Goal: Information Seeking & Learning: Compare options

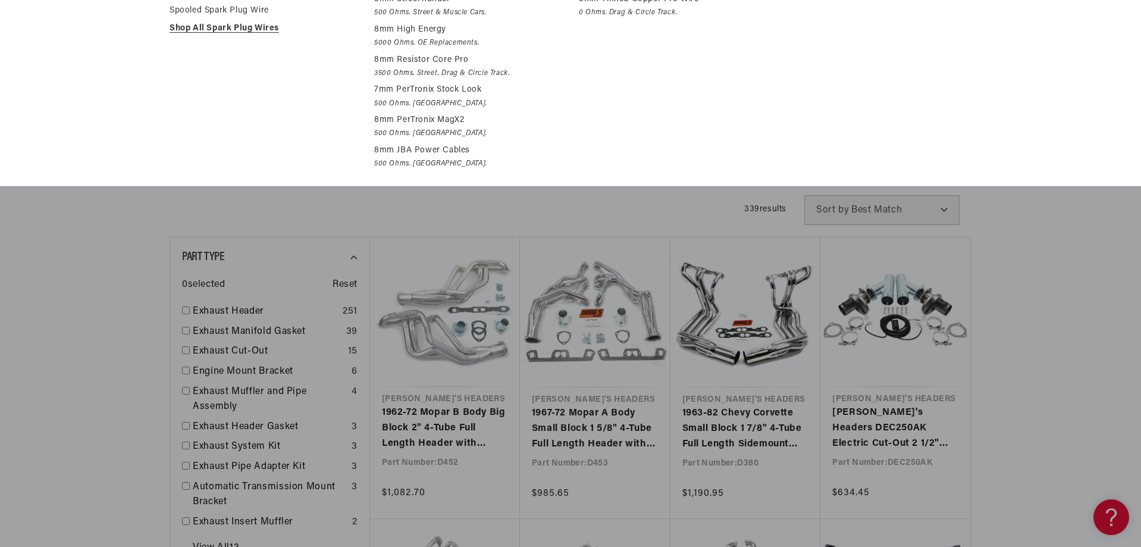
scroll to position [297, 0]
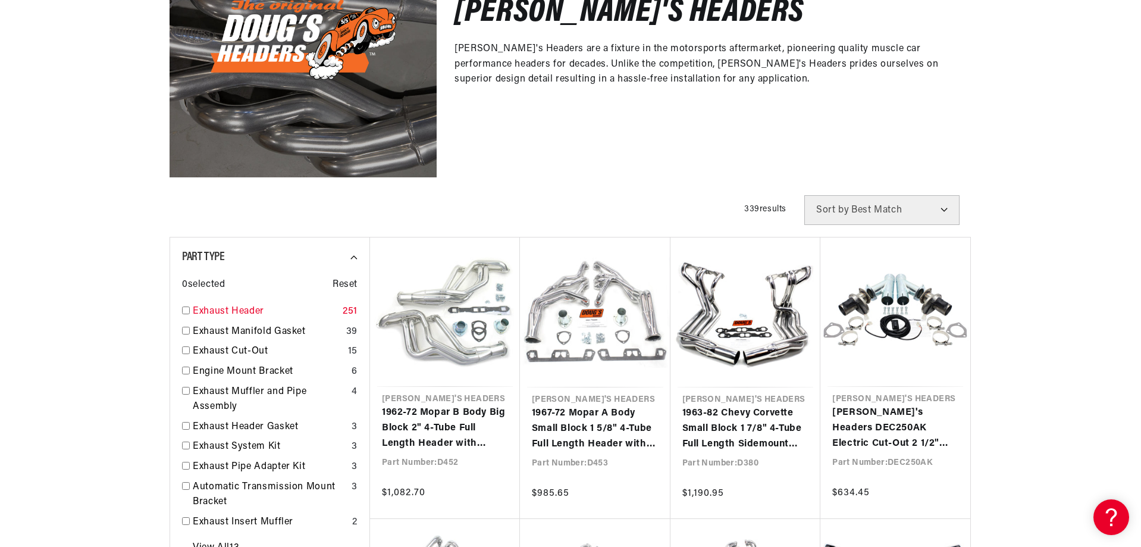
scroll to position [0, 361]
click at [248, 308] on link "Exhaust Header" at bounding box center [265, 311] width 145 height 15
checkbox input "true"
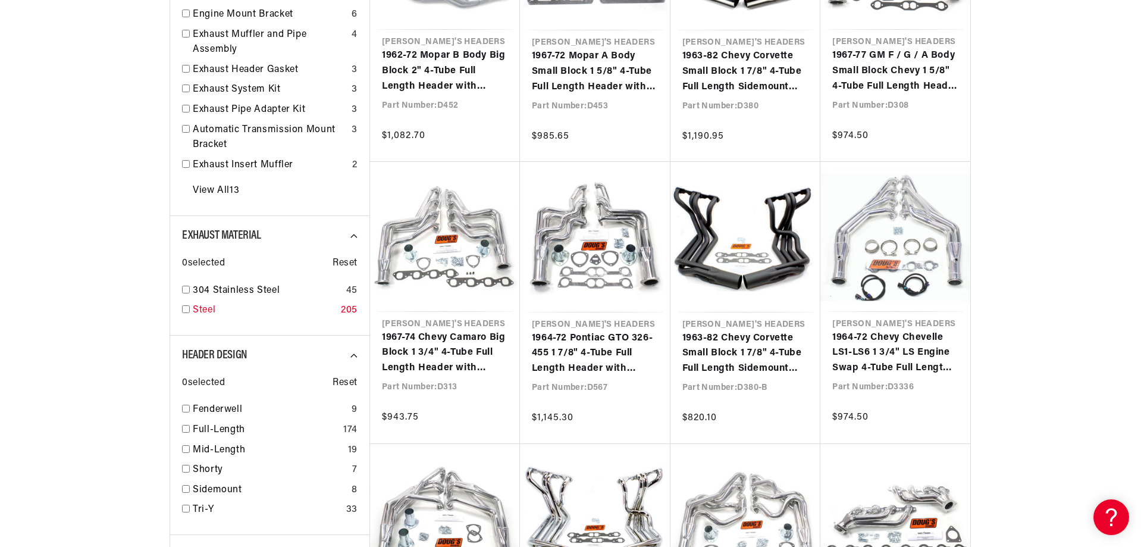
click at [185, 309] on input "checkbox" at bounding box center [186, 309] width 8 height 8
checkbox input "true"
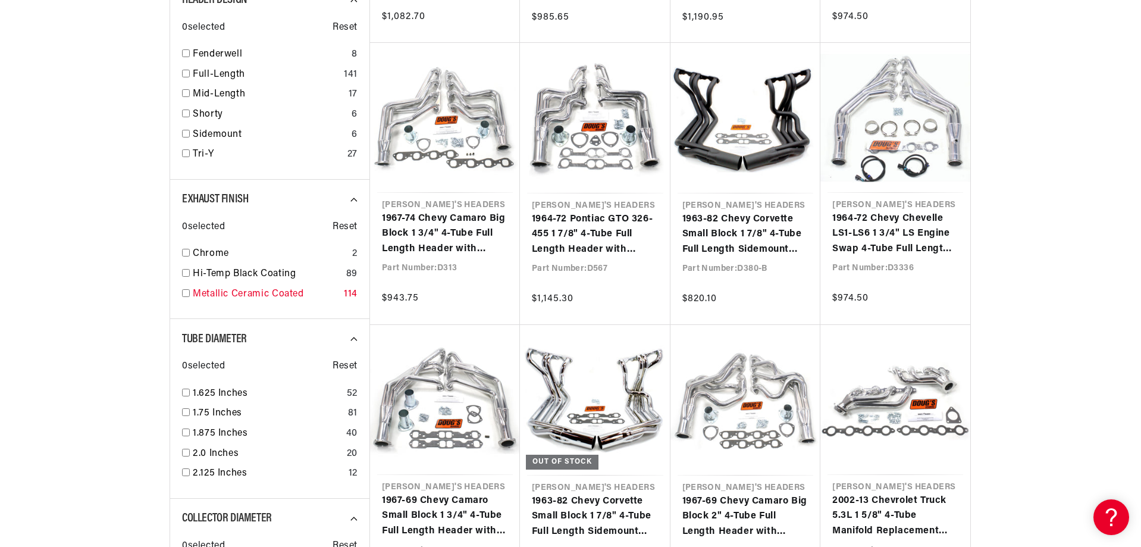
scroll to position [0, 361]
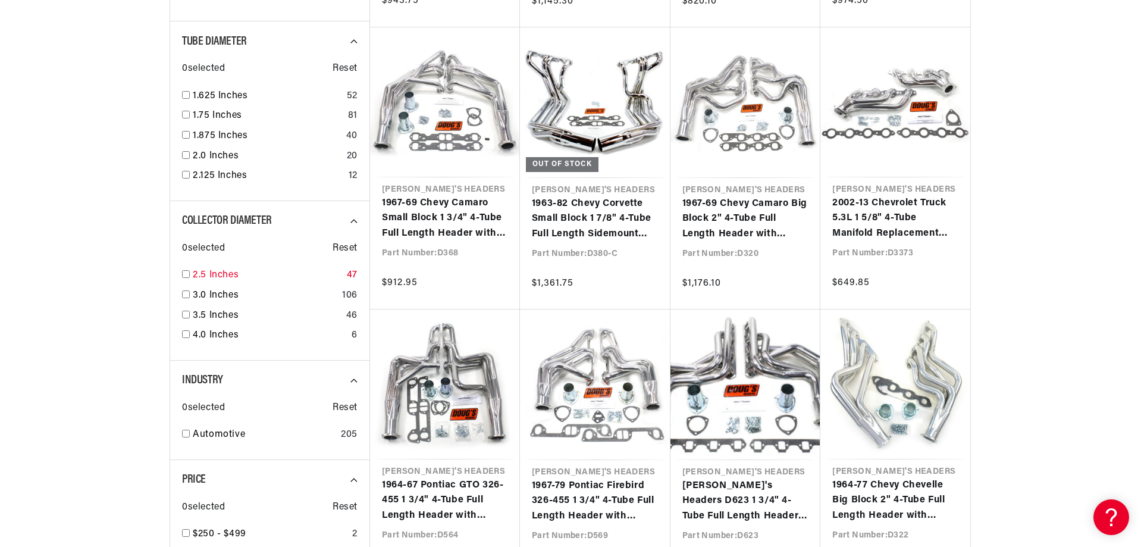
scroll to position [0, 361]
click at [186, 295] on input "checkbox" at bounding box center [186, 294] width 8 height 8
checkbox input "true"
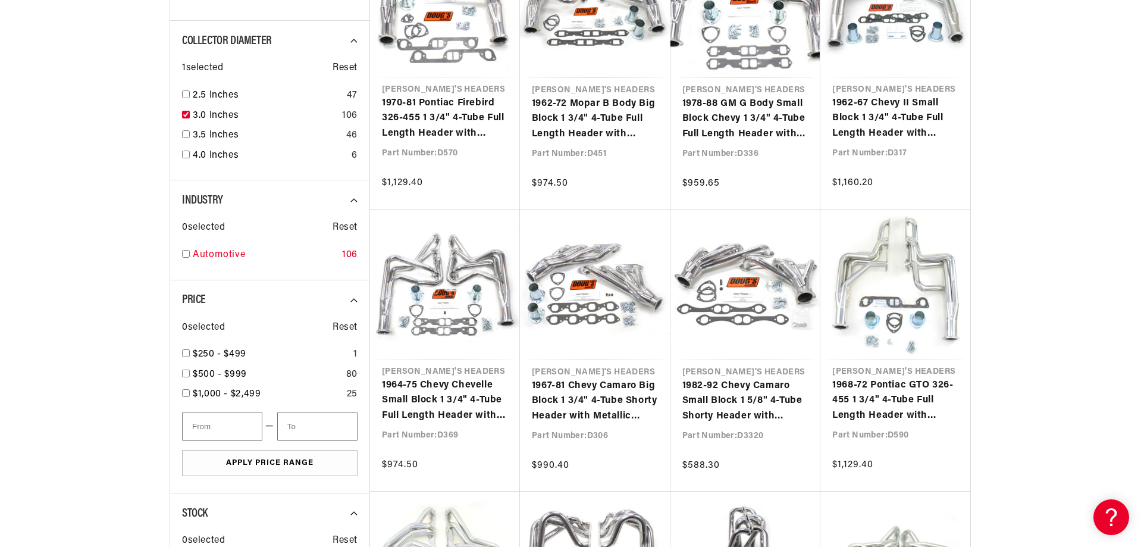
scroll to position [1130, 0]
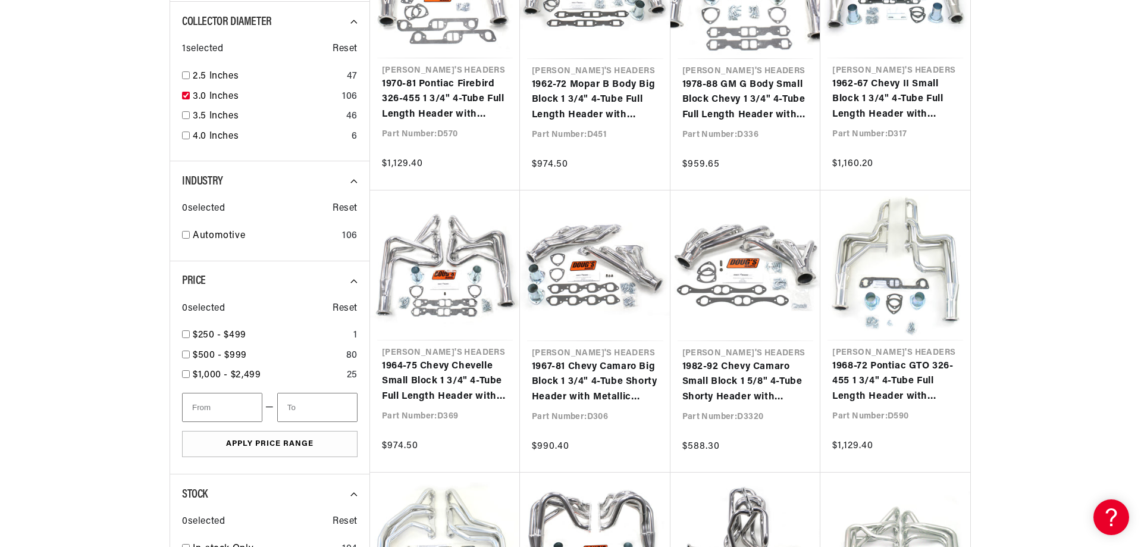
click at [208, 296] on div "0 selected Reset" at bounding box center [270, 302] width 176 height 27
click at [209, 296] on div "0 selected Reset" at bounding box center [270, 302] width 176 height 27
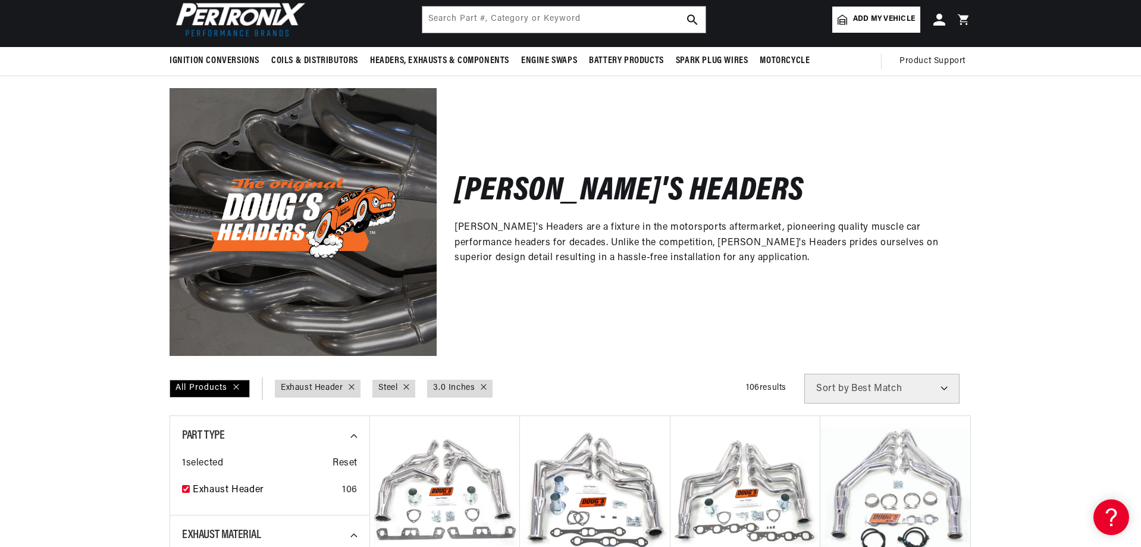
scroll to position [0, 0]
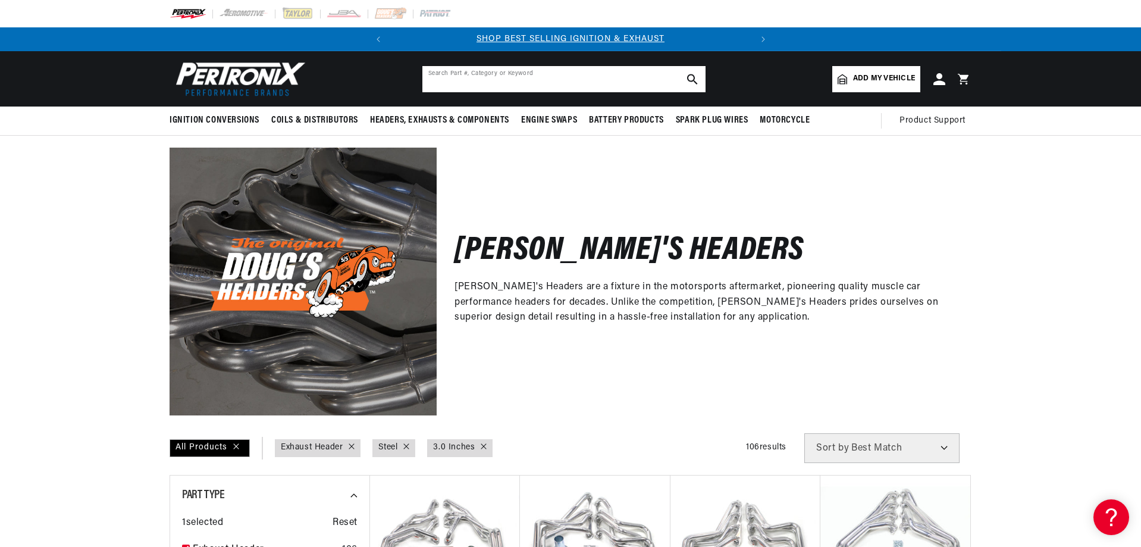
click at [454, 77] on input "text" at bounding box center [563, 79] width 283 height 26
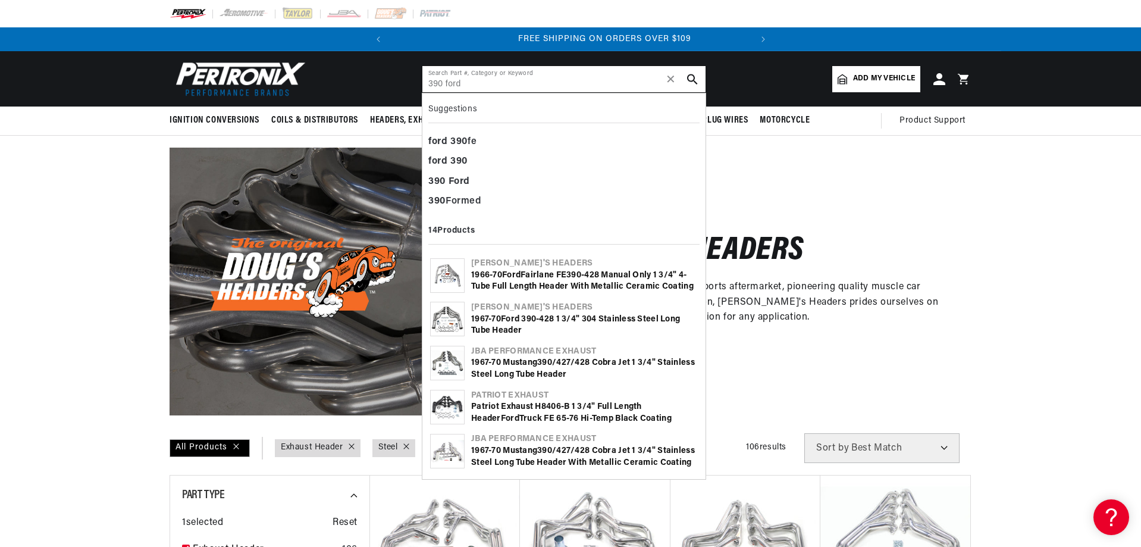
scroll to position [0, 361]
type input "390 ford"
click at [694, 76] on use "search button" at bounding box center [692, 79] width 10 height 10
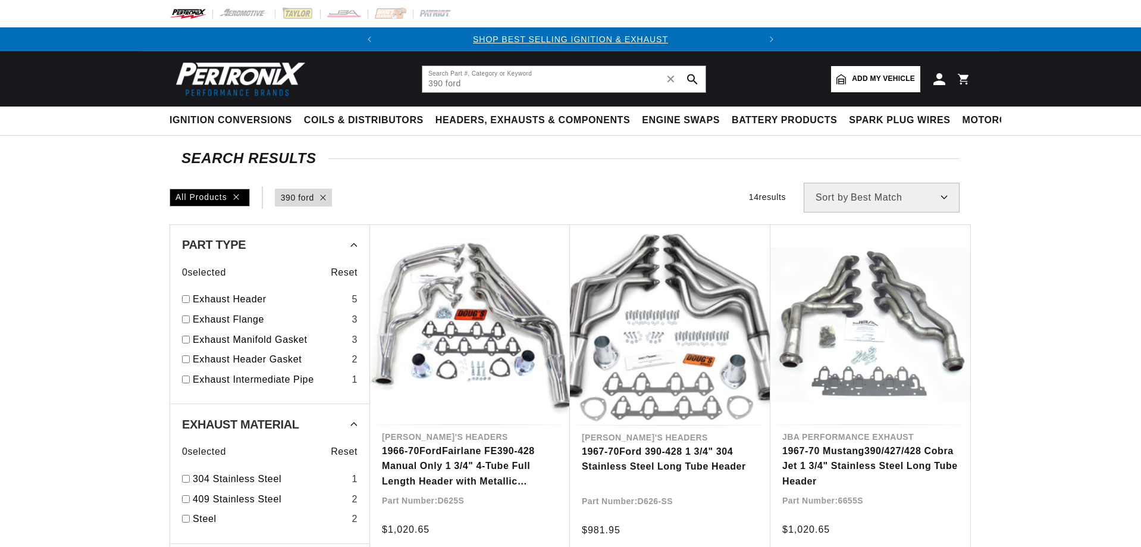
type input "390 ford"
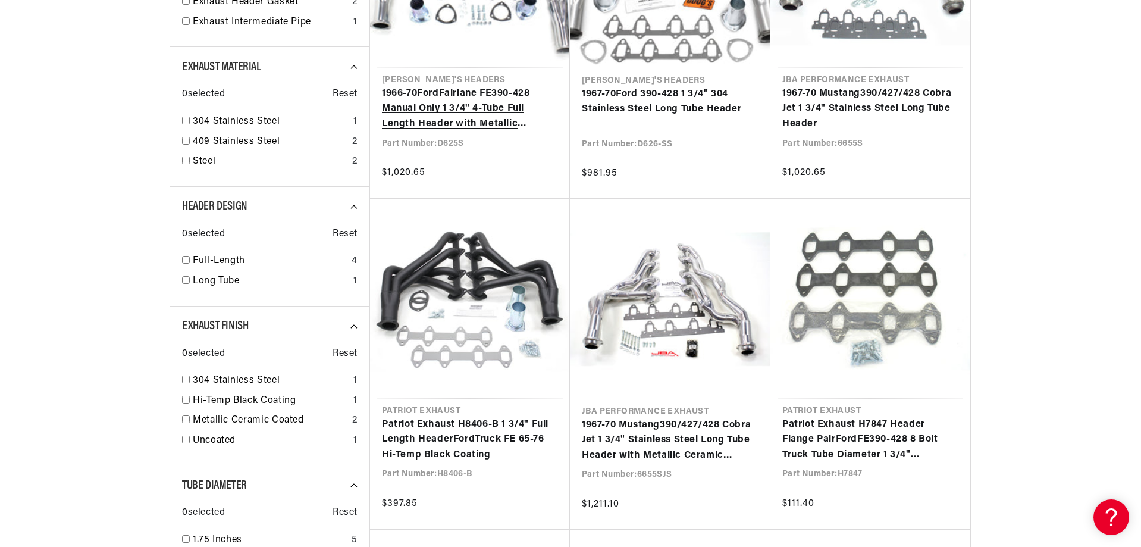
scroll to position [0, 361]
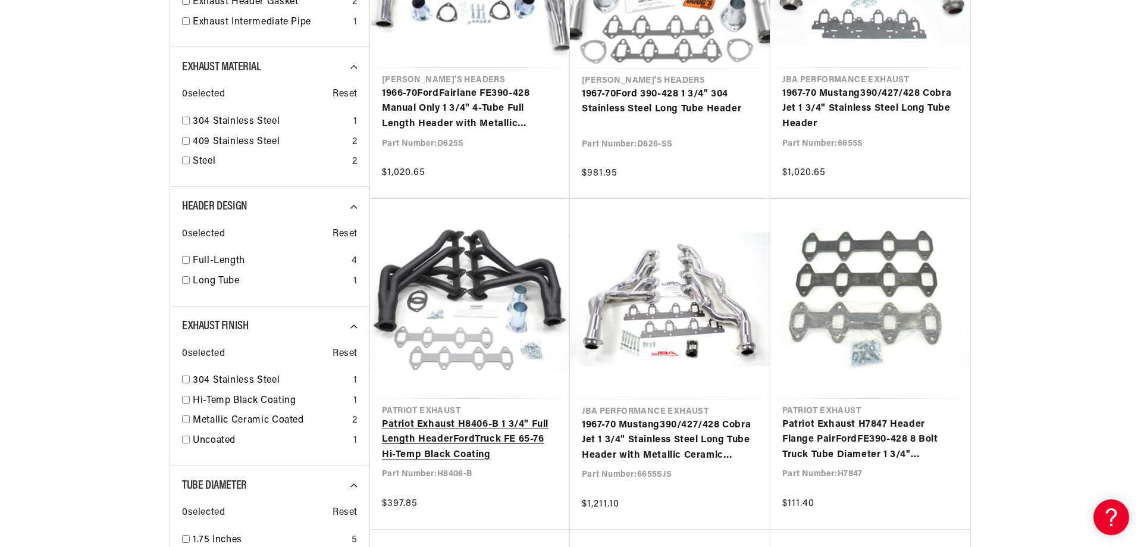
click at [499, 417] on link "Patriot Exhaust H8406-B 1 3/4" Full Length Header Ford Truck FE 65-76 Hi-Temp B…" at bounding box center [470, 440] width 176 height 46
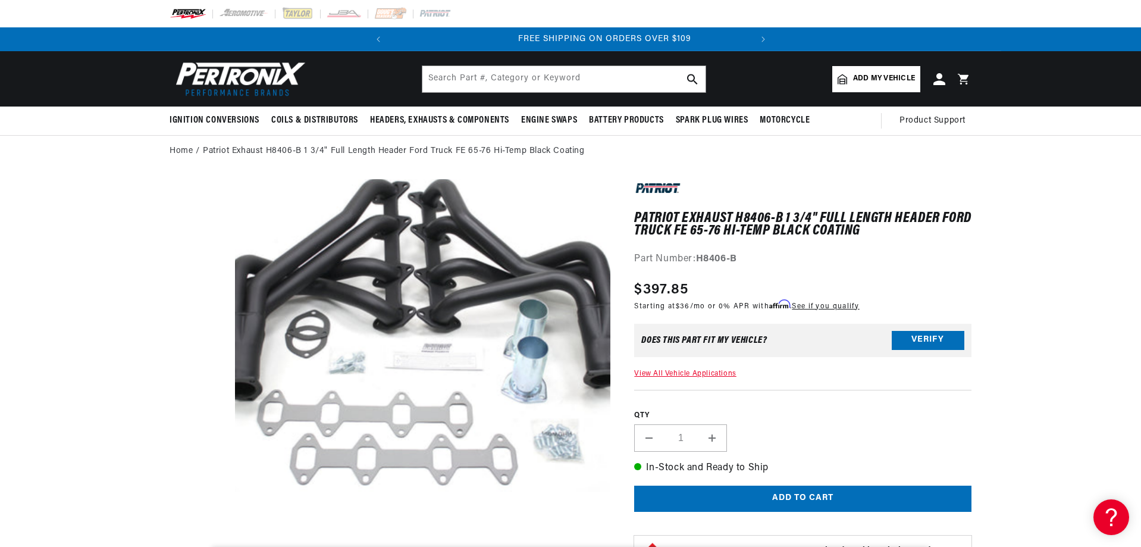
scroll to position [0, 361]
click at [906, 343] on button "Verify" at bounding box center [928, 340] width 73 height 19
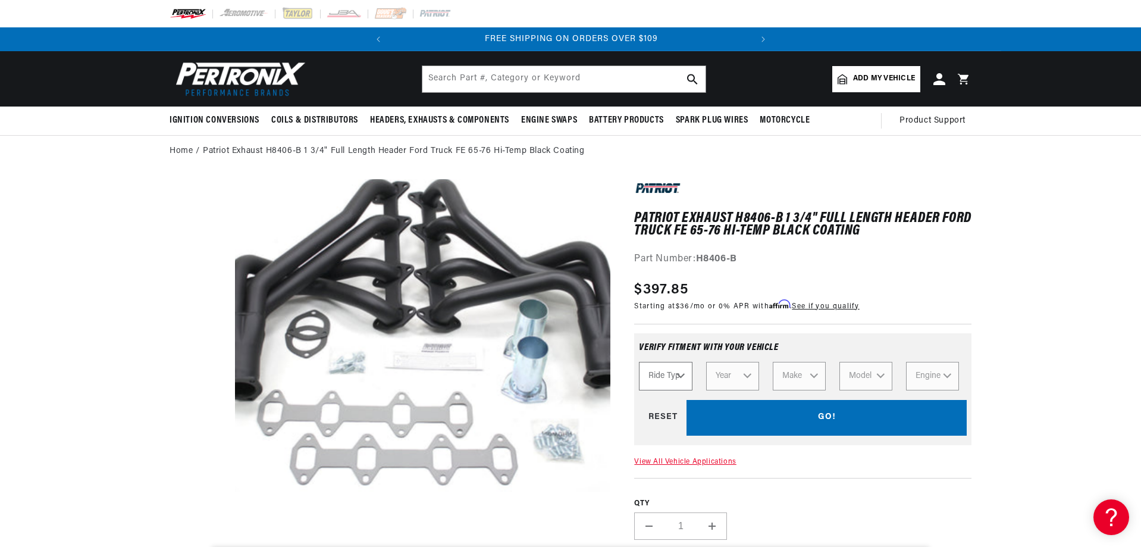
click at [679, 377] on select "Ride Type Automotive Agricultural Industrial Marine Motorcycle" at bounding box center [665, 376] width 53 height 29
select select "Automotive"
click at [639, 362] on select "Ride Type Automotive Agricultural Industrial Marine Motorcycle" at bounding box center [665, 376] width 53 height 29
select select "Automotive"
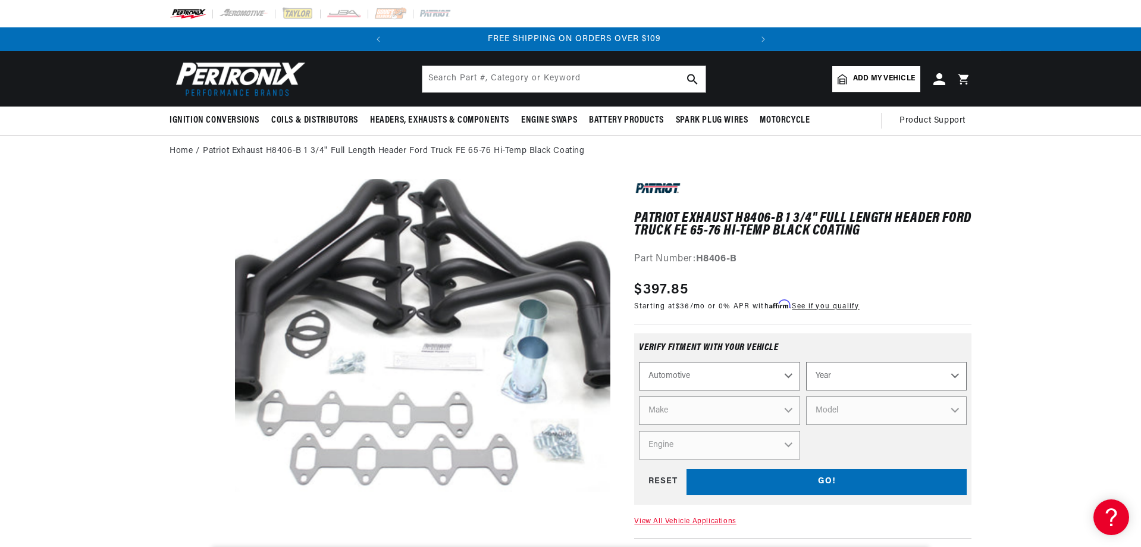
scroll to position [0, 361]
click at [788, 374] on select "Automotive Agricultural Industrial Marine Motorcycle" at bounding box center [719, 376] width 161 height 29
click at [955, 374] on select "Year 2026 2025 2024 2023 2022 2021 2020 2019 2018 2017 2016 2015 2014 2013 2012…" at bounding box center [886, 376] width 161 height 29
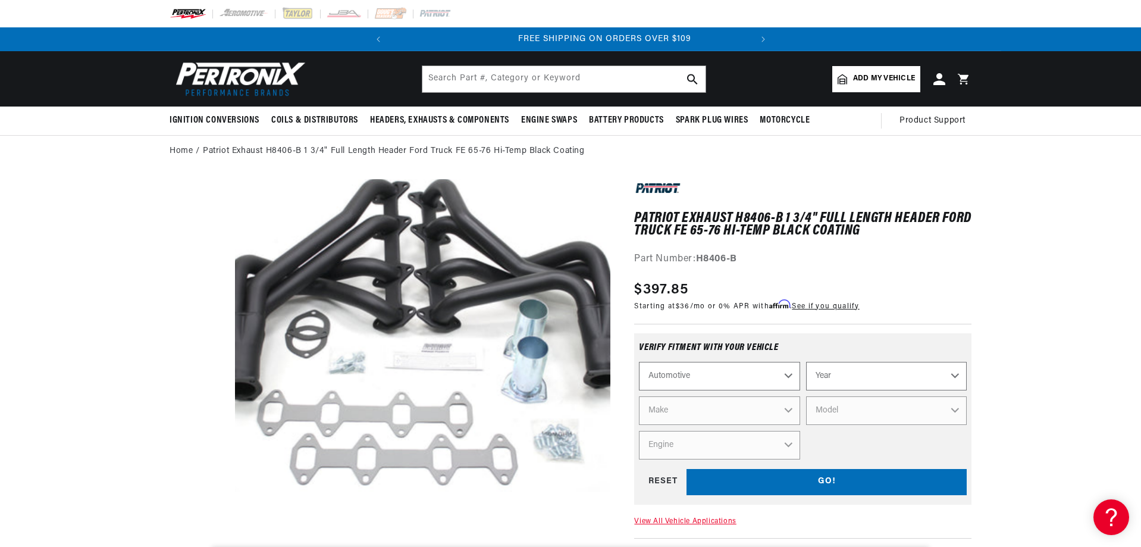
scroll to position [0, 361]
select select "1970"
click at [806, 362] on select "Year 2026 2025 2024 2023 2022 2021 2020 2019 2018 2017 2016 2015 2014 2013 2012…" at bounding box center [886, 376] width 161 height 29
click at [953, 374] on select "2026 2025 2024 2023 2022 2021 2020 2019 2018 2017 2016 2015 2014 2013 2012 2011…" at bounding box center [886, 376] width 161 height 29
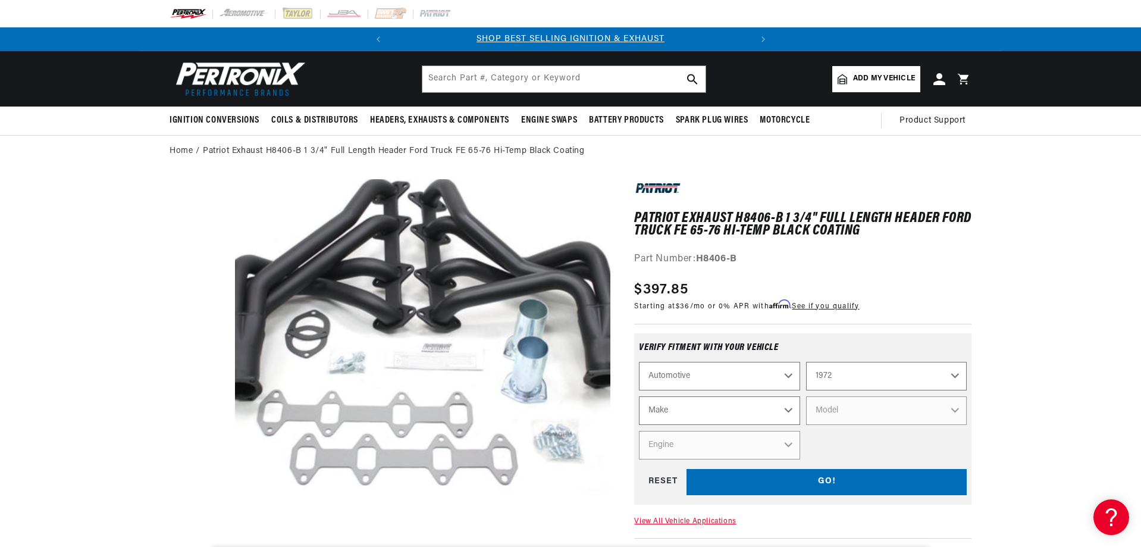
click at [806, 362] on select "2026 2025 2024 2023 2022 2021 2020 2019 2018 2017 2016 2015 2014 2013 2012 2011…" at bounding box center [886, 376] width 161 height 29
select select "1972"
click at [786, 407] on select "Make Alfa Romeo American Motors Aston Martin Audi Austin BMW Buick Cadillac Che…" at bounding box center [719, 410] width 161 height 29
select select "Ford"
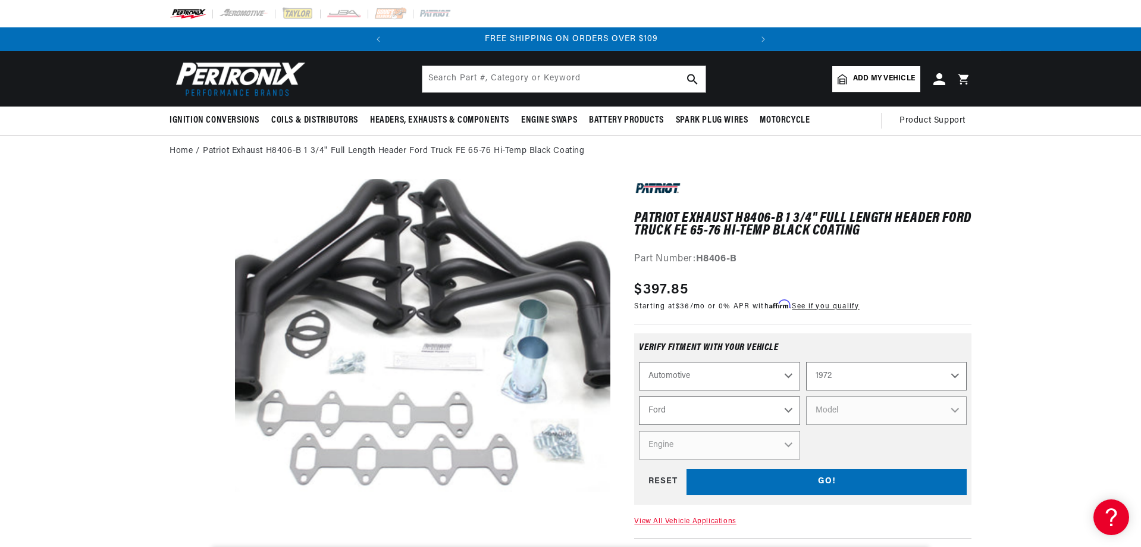
click at [639, 396] on select "Make Alfa Romeo American Motors Aston Martin Audi Austin BMW Buick Cadillac Che…" at bounding box center [719, 410] width 161 height 29
select select "Ford"
click at [954, 412] on select "Model Bronco Country Sedan Country Squire Courier Custom Custom 500 E-100 Econo…" at bounding box center [886, 410] width 161 height 29
select select "F-100"
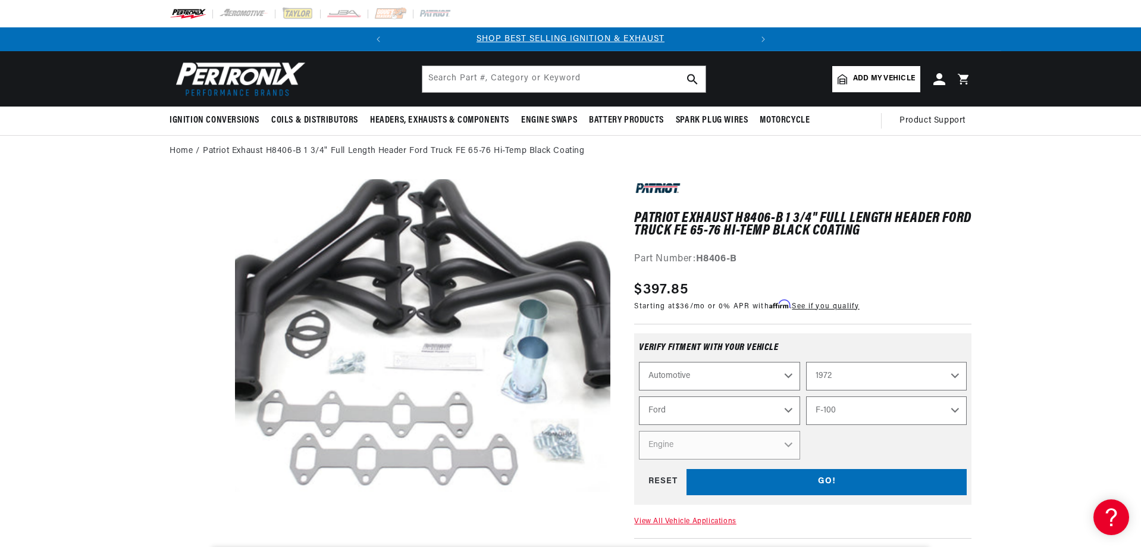
click at [806, 396] on select "Model Bronco Country Sedan Country Squire Courier Custom Custom 500 E-100 Econo…" at bounding box center [886, 410] width 161 height 29
select select "F-100"
click at [786, 443] on select "Engine 289cid / 4.7L 302cid / 5.0L 360cid / 5.9L 390cid / 6.4L" at bounding box center [719, 445] width 161 height 29
click at [639, 431] on select "Engine 289cid / 4.7L 302cid / 5.0L 360cid / 5.9L 390cid / 6.4L" at bounding box center [719, 445] width 161 height 29
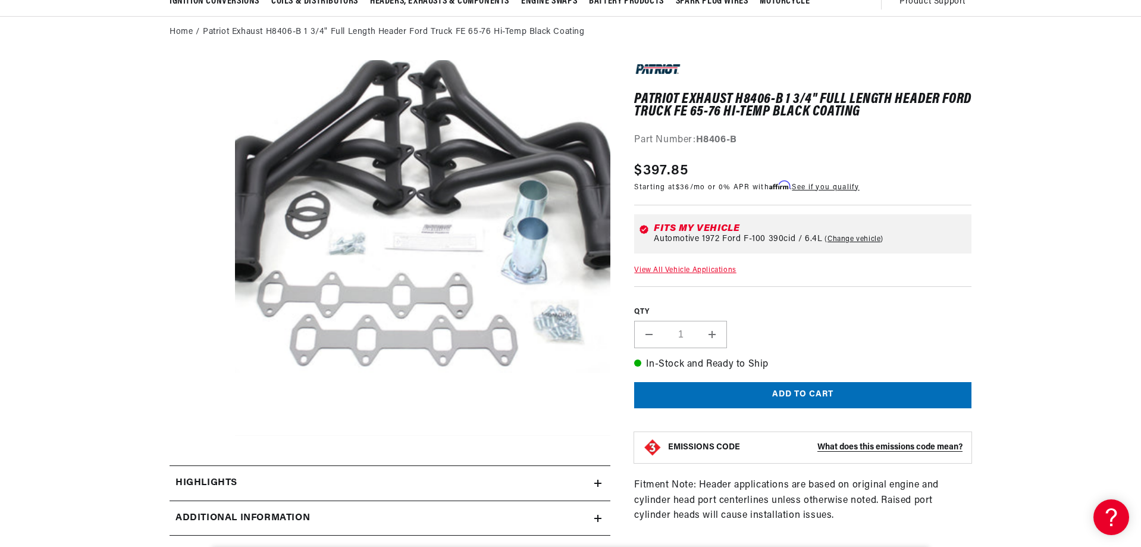
click at [685, 269] on link "View All Vehicle Applications" at bounding box center [685, 270] width 102 height 7
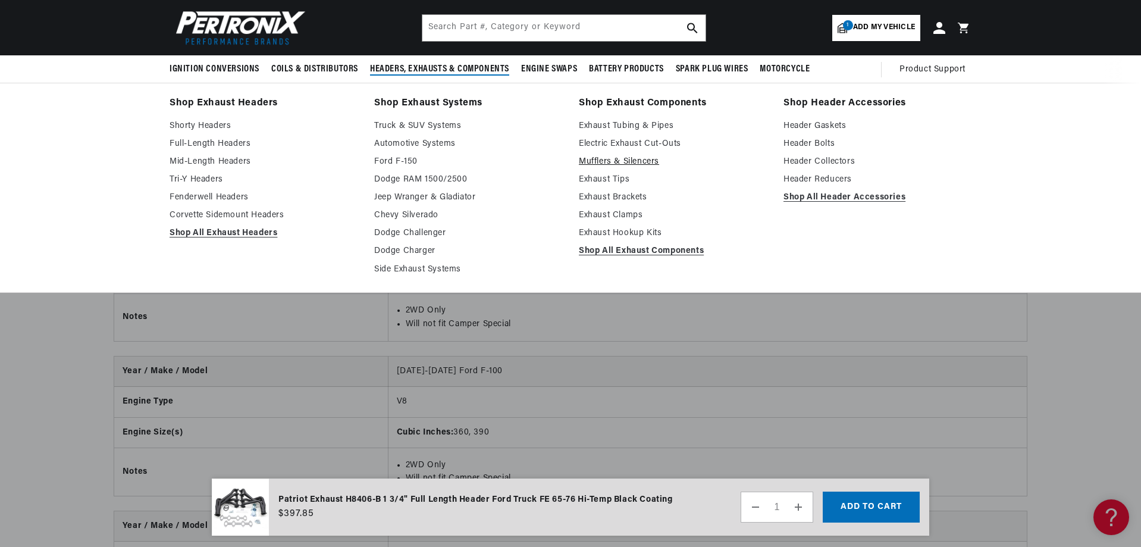
click at [607, 161] on link "Mufflers & Silencers" at bounding box center [673, 162] width 188 height 14
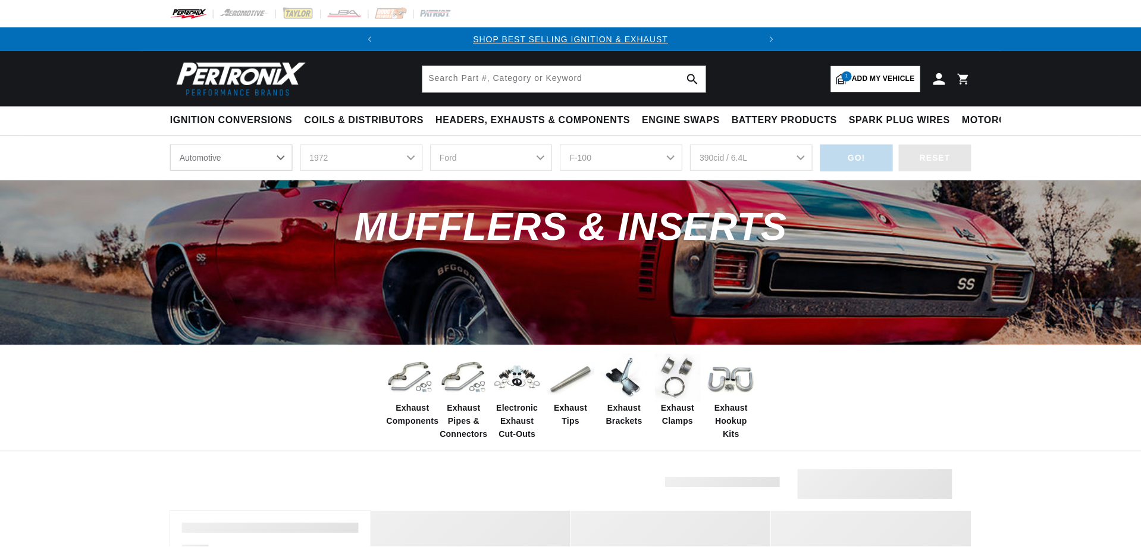
scroll to position [177, 0]
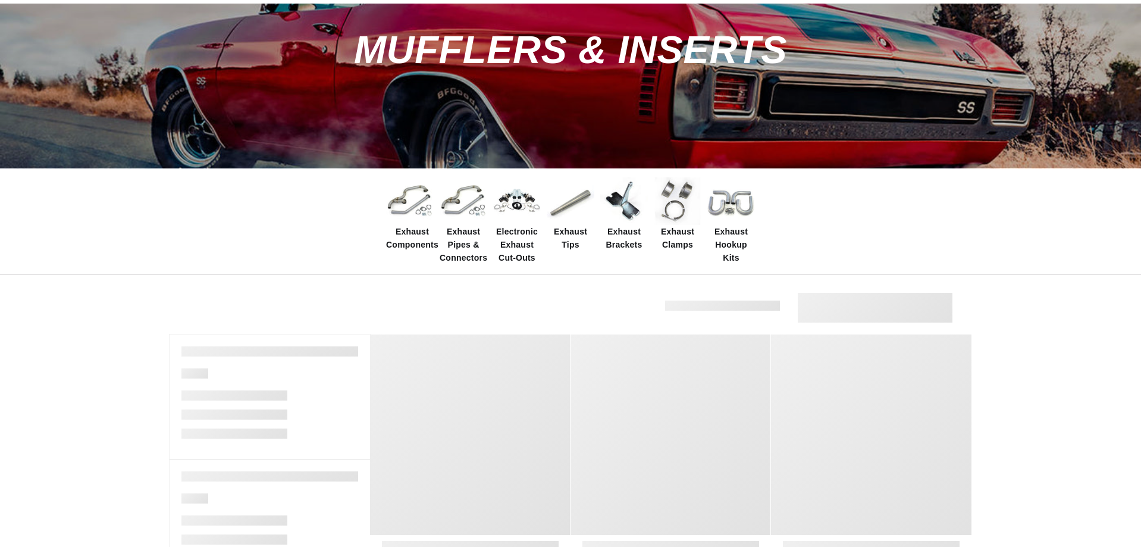
select select "1972"
select select "Ford"
select select "F-100"
select select "390cid-6.4L"
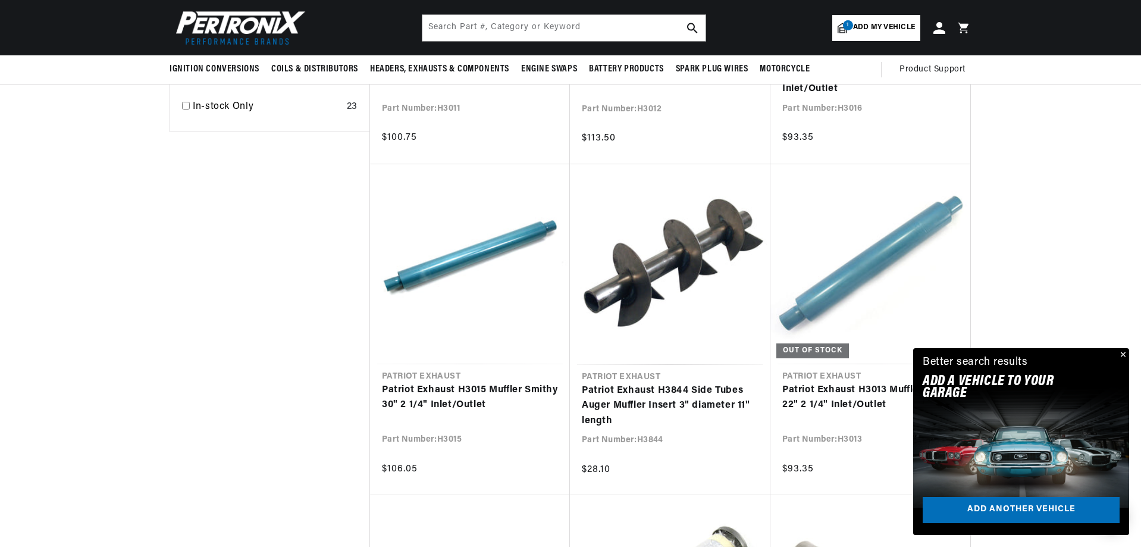
scroll to position [1011, 0]
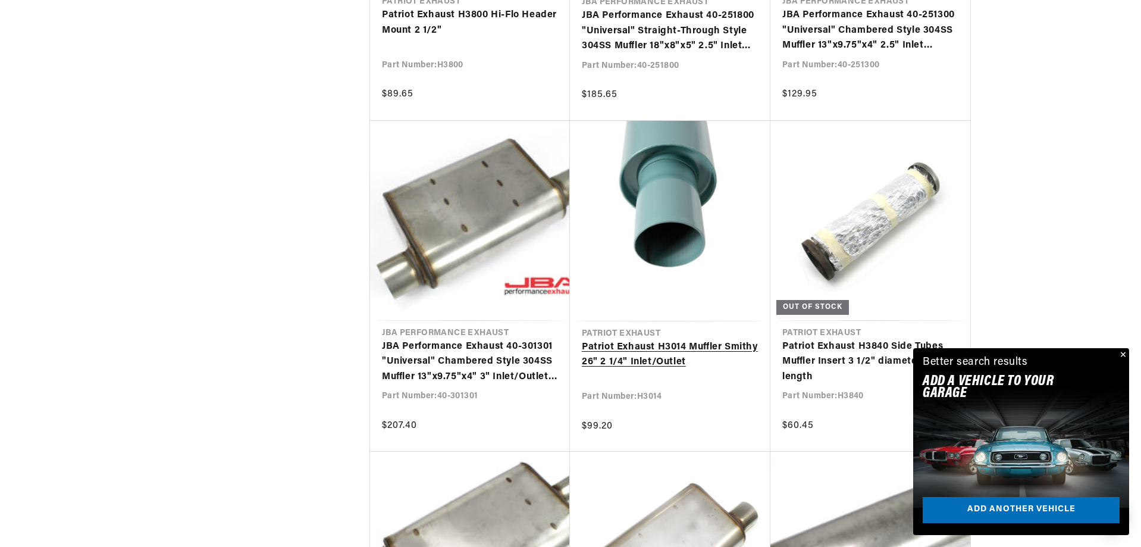
scroll to position [0, 361]
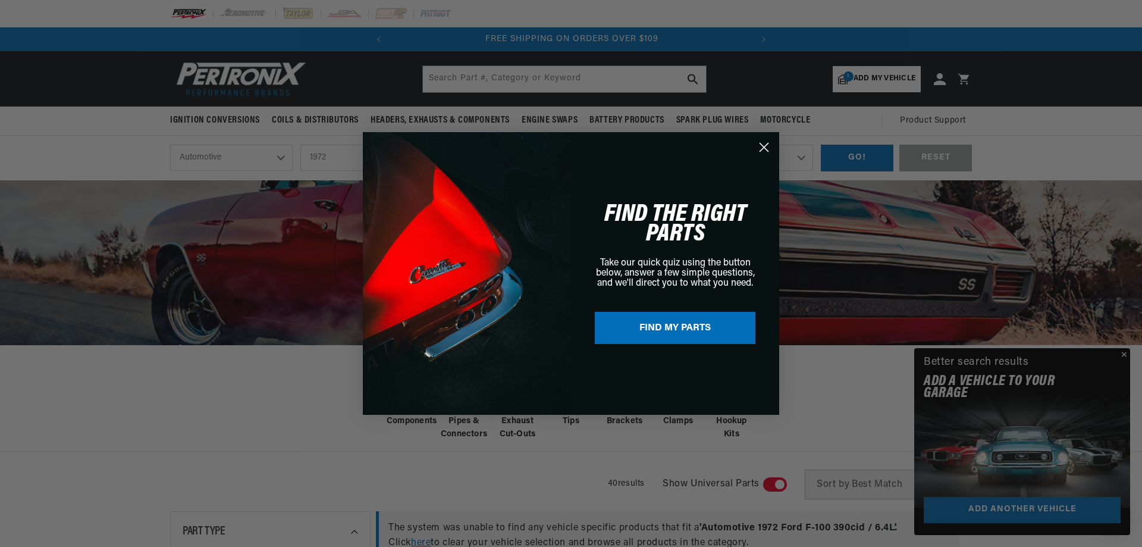
click at [755, 145] on circle "Close dialog" at bounding box center [764, 147] width 20 height 20
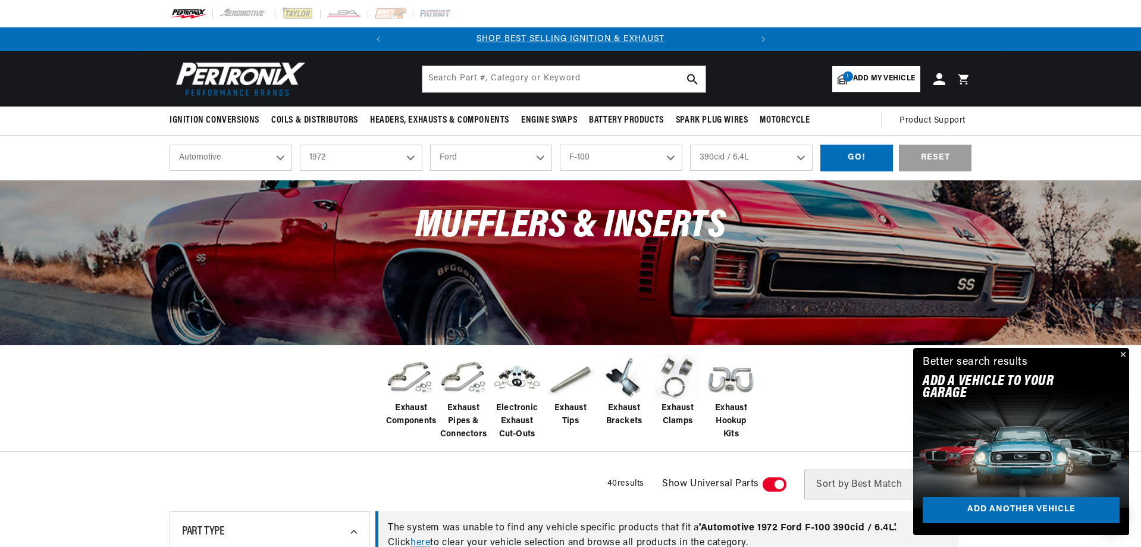
click at [527, 387] on img at bounding box center [517, 378] width 48 height 48
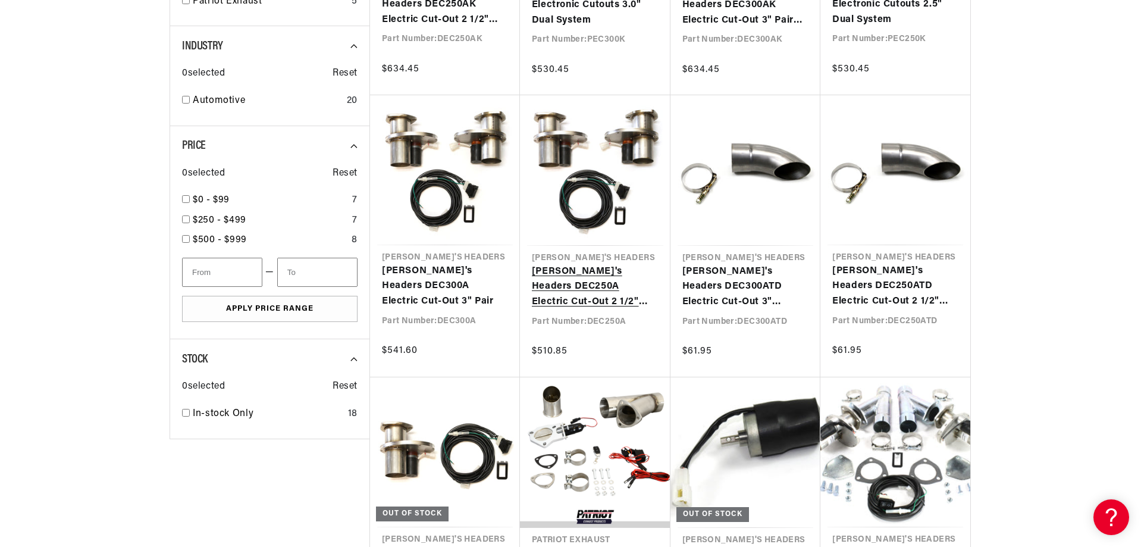
scroll to position [833, 0]
